Goal: Task Accomplishment & Management: Complete application form

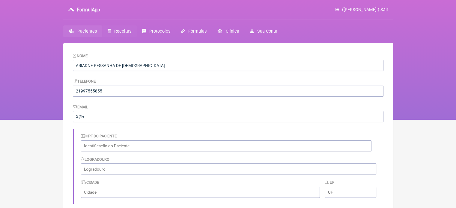
click at [120, 32] on span "Receitas" at bounding box center [122, 31] width 17 height 5
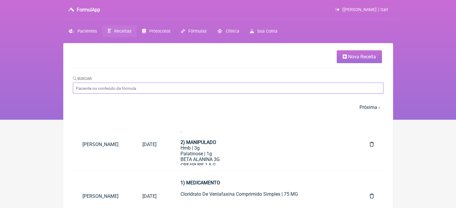
drag, startPoint x: 260, startPoint y: 84, endPoint x: 255, endPoint y: 84, distance: 4.8
click at [255, 84] on input "Buscar" at bounding box center [228, 88] width 310 height 11
click at [347, 58] on link "Nova Receita" at bounding box center [358, 56] width 45 height 13
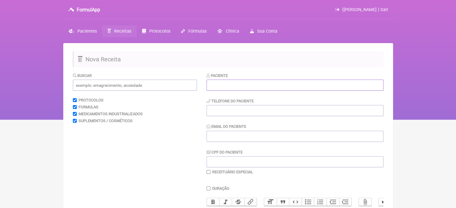
click at [246, 84] on input "text" at bounding box center [294, 85] width 177 height 11
paste input "[PERSON_NAME]"
type input "[PERSON_NAME]"
click at [248, 115] on input "tel" at bounding box center [294, 110] width 177 height 11
type input "21981488617"
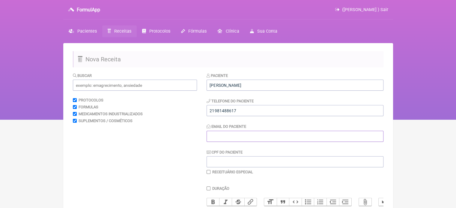
click at [244, 132] on input "Email do Paciente" at bounding box center [294, 136] width 177 height 11
type input "X@X"
drag, startPoint x: 150, startPoint y: 87, endPoint x: 186, endPoint y: 86, distance: 36.0
click at [150, 87] on input "text" at bounding box center [135, 85] width 124 height 11
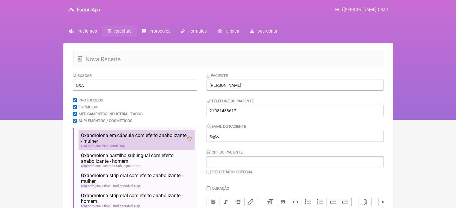
click at [117, 137] on span "Oxa ndrolona em cápsula com efeito anabolizante - mulher" at bounding box center [134, 138] width 106 height 11
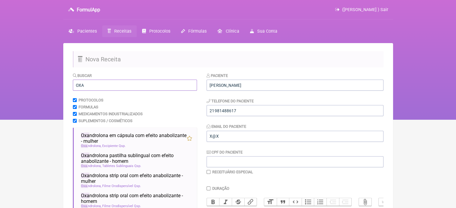
click at [40, 85] on div "FormulApp (Flavio Caldas Caetano ) Sair Pacientes Receitas Protocolos Fórmulas …" at bounding box center [228, 60] width 456 height 120
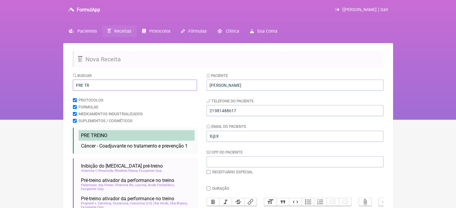
type input "PRE TR"
click at [102, 134] on span "PRE TR EINO" at bounding box center [94, 136] width 26 height 6
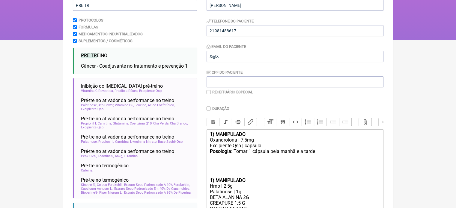
scroll to position [157, 0]
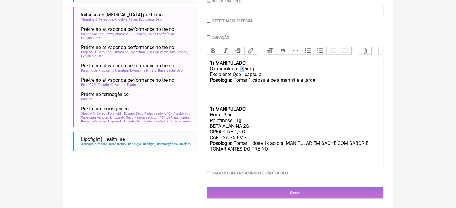
click at [241, 67] on div "Oxandrolona | 7,5mg" at bounding box center [294, 69] width 170 height 6
drag, startPoint x: 312, startPoint y: 79, endPoint x: 304, endPoint y: 78, distance: 8.4
click at [304, 78] on div "Posologia : Tomar 1 cápsula pela manhã e a tarde ㅤ" at bounding box center [294, 83] width 170 height 12
type trix-editor "<div><strong>1) MANIPULADO</strong></div><div>Oxandrolona | 5mg</div><div>Excip…"
click at [209, 19] on input "checkbox" at bounding box center [208, 21] width 4 height 4
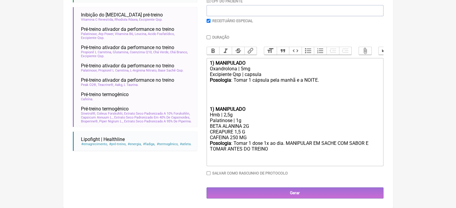
checkbox input "true"
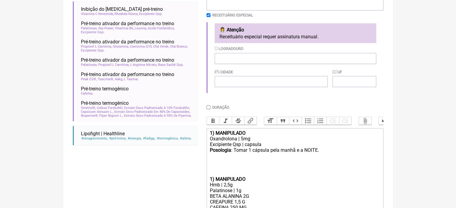
click at [207, 109] on input "Duração" at bounding box center [208, 107] width 4 height 4
checkbox input "true"
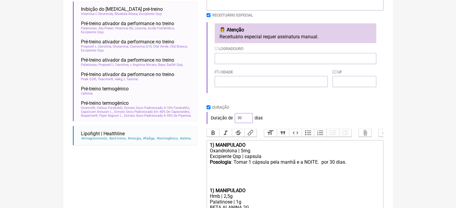
drag, startPoint x: 241, startPoint y: 118, endPoint x: 230, endPoint y: 121, distance: 11.5
click at [230, 121] on div "Duração de 30 dias" at bounding box center [294, 118] width 177 height 12
type input "60"
click at [256, 110] on div "Duração" at bounding box center [294, 107] width 177 height 4
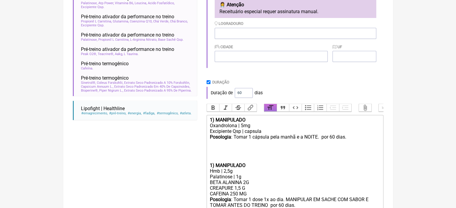
scroll to position [244, 0]
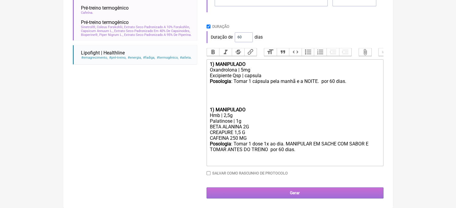
click at [302, 199] on main "Nova Receita Buscar PRE TR Protocolos Formulas Medicamentos Industrializados Su…" at bounding box center [228, 6] width 330 height 403
click at [298, 196] on input "Gerar" at bounding box center [294, 193] width 177 height 11
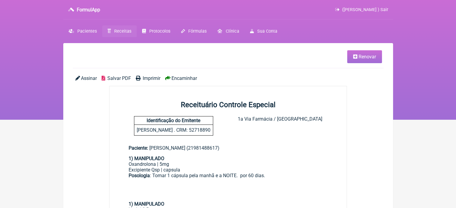
click at [148, 78] on span "Imprimir" at bounding box center [152, 79] width 18 height 6
click at [125, 29] on span "Receitas" at bounding box center [122, 31] width 17 height 5
